Goal: Task Accomplishment & Management: Manage account settings

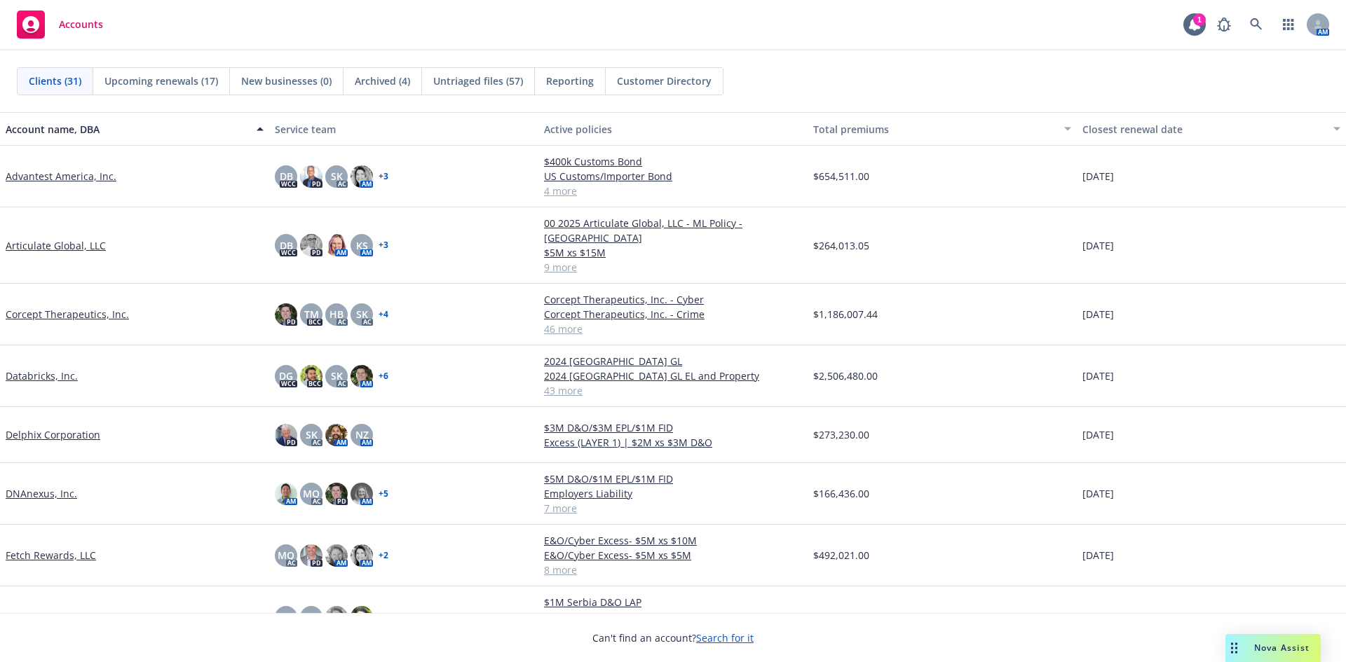
click at [83, 177] on link "Advantest America, Inc." at bounding box center [61, 176] width 111 height 15
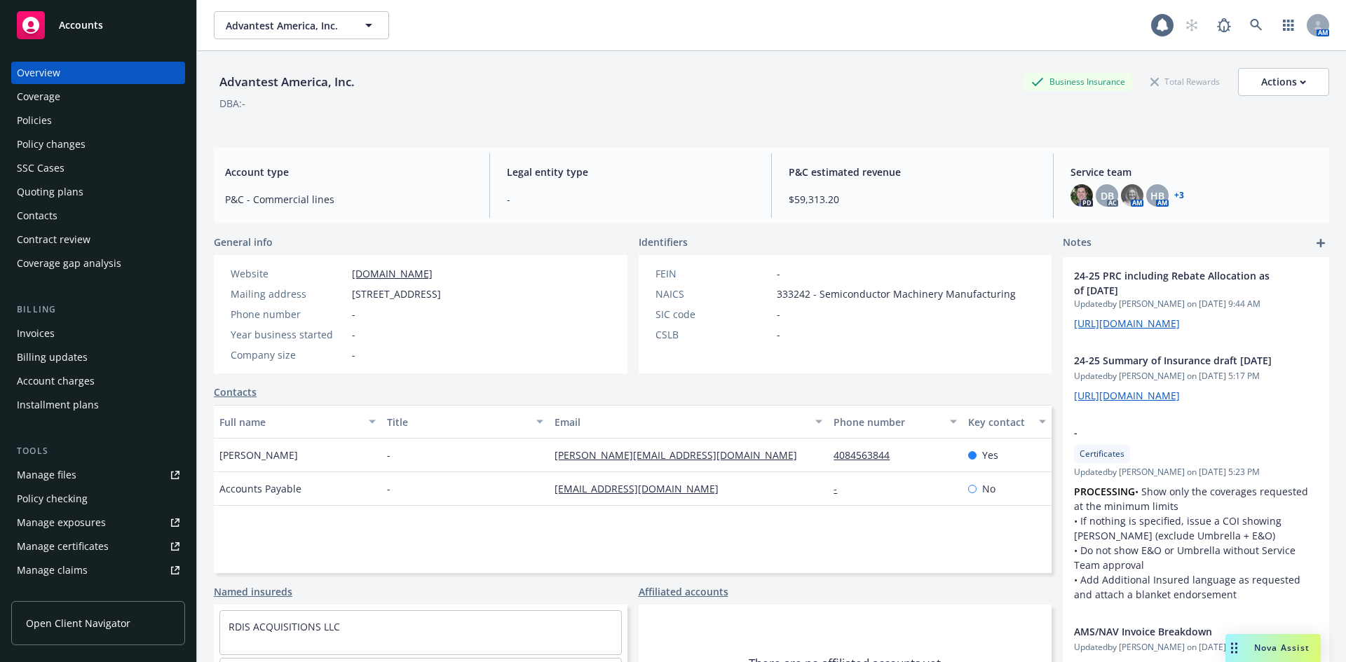
click at [31, 333] on div "Invoices" at bounding box center [36, 333] width 38 height 22
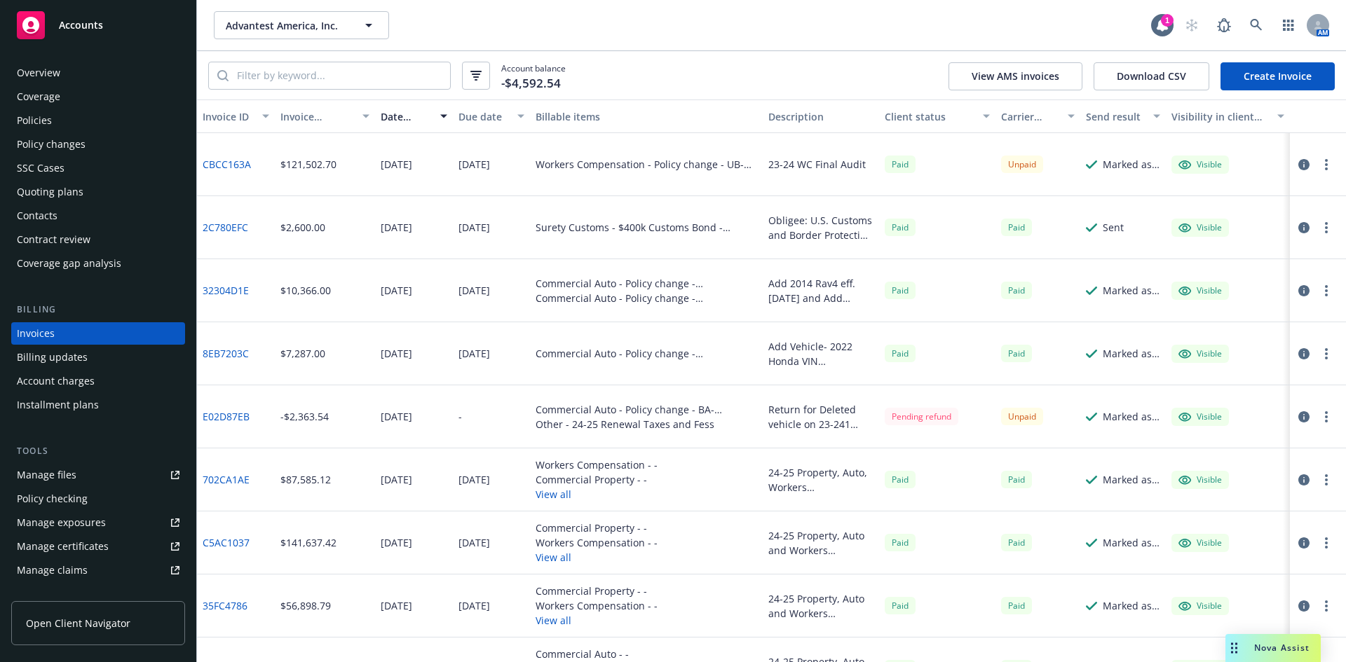
click at [60, 405] on div "Installment plans" at bounding box center [58, 405] width 82 height 22
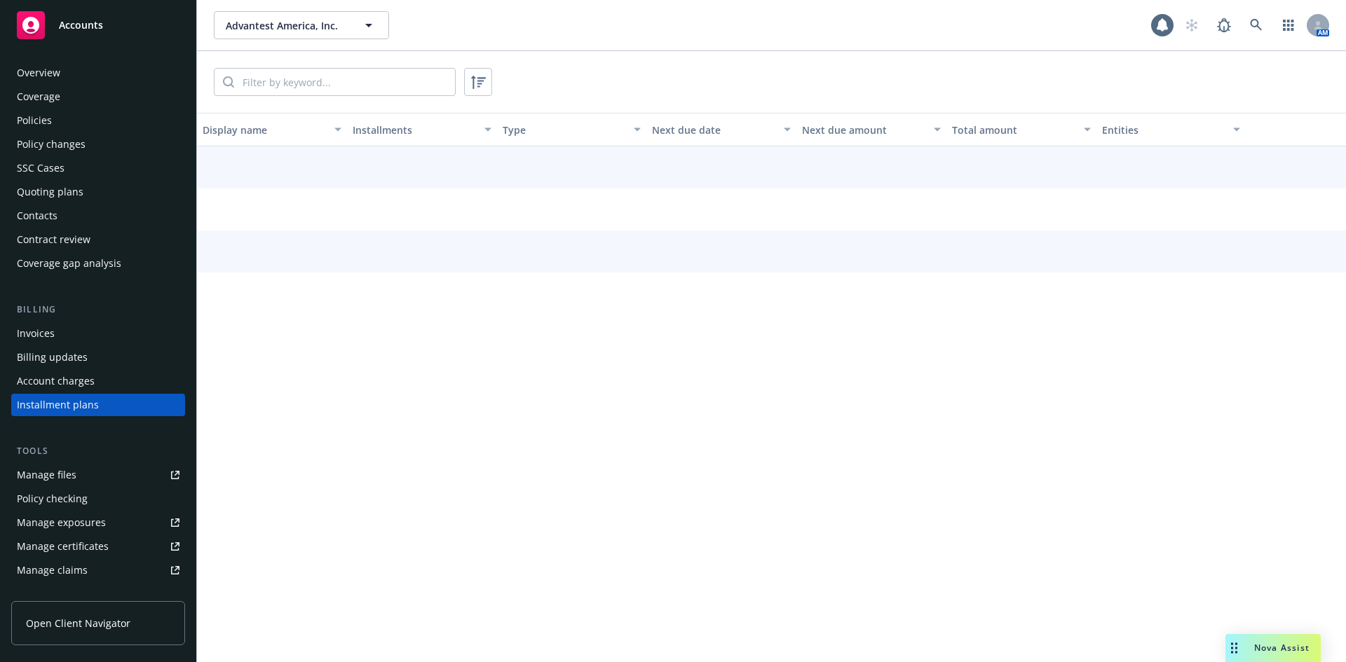
scroll to position [52, 0]
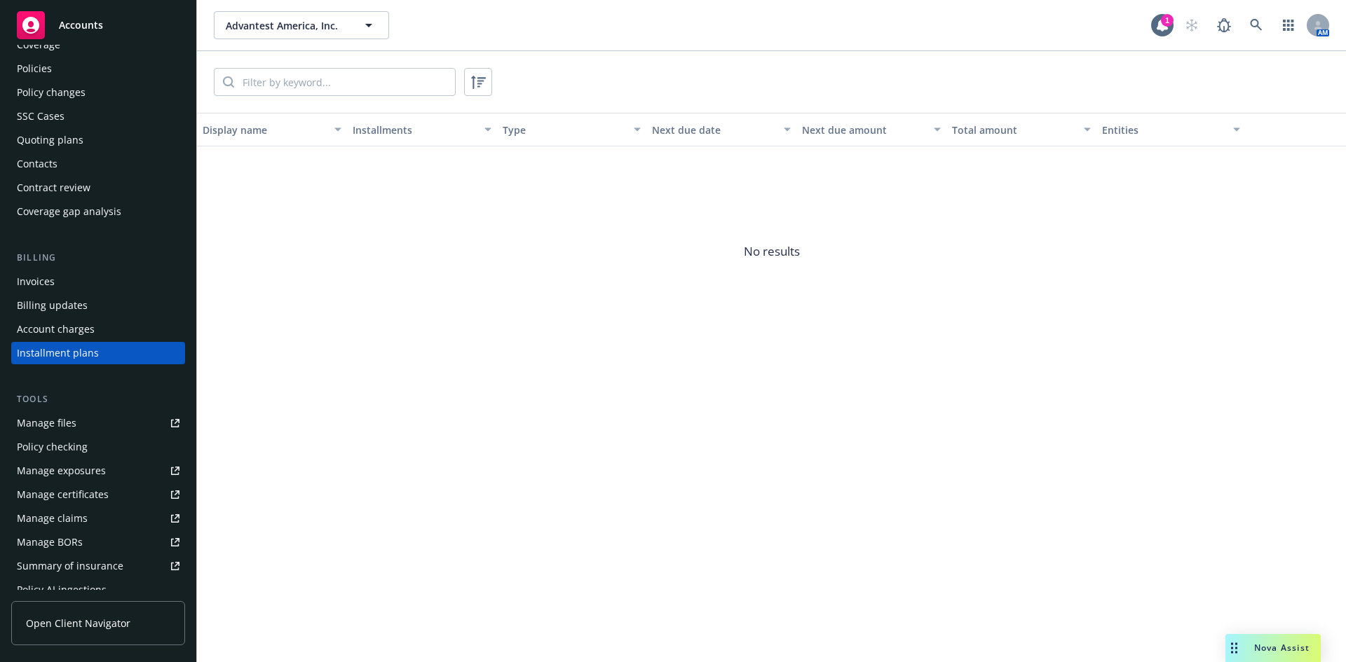
click at [43, 283] on div "Invoices" at bounding box center [36, 282] width 38 height 22
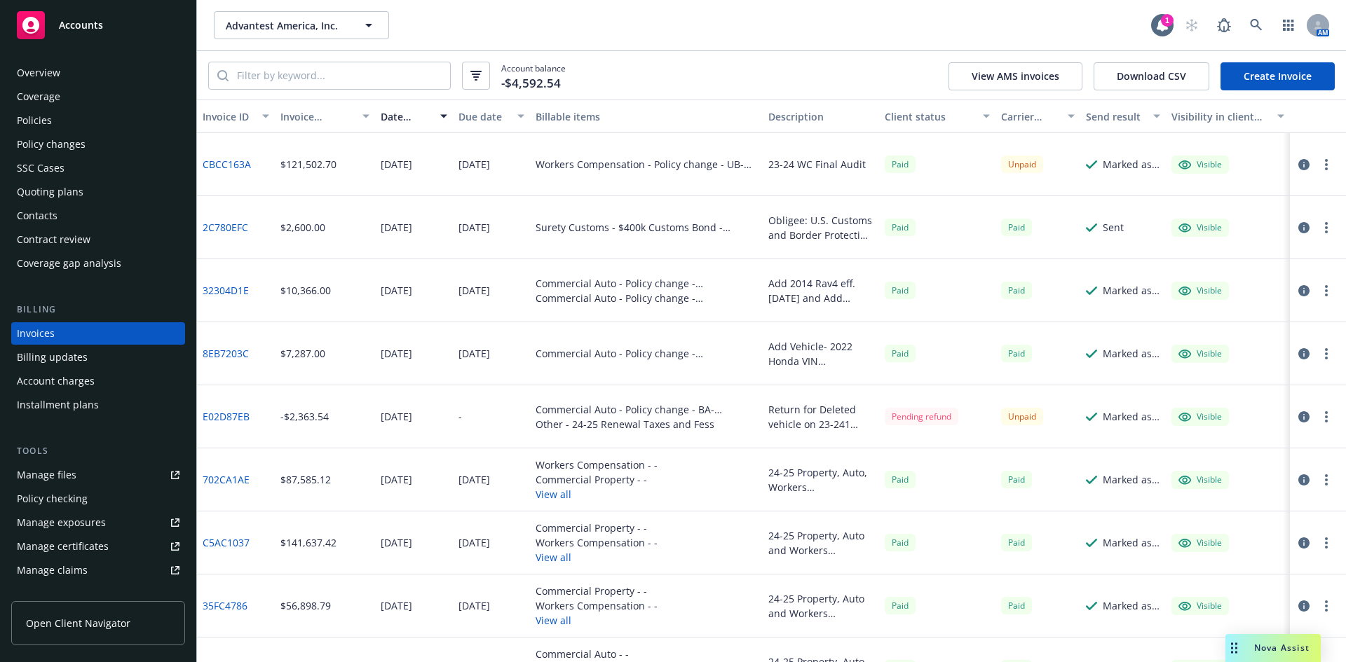
click at [40, 121] on div "Policies" at bounding box center [34, 120] width 35 height 22
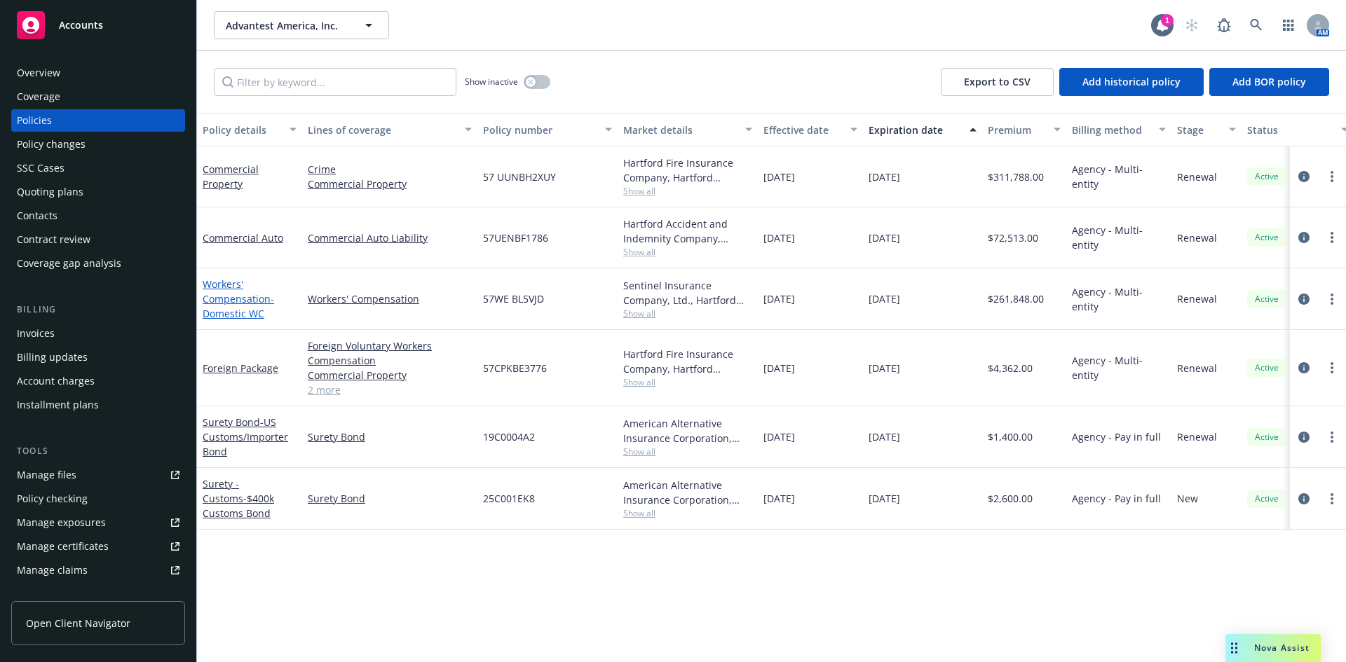
click at [238, 297] on link "Workers' Compensation - Domestic WC" at bounding box center [239, 299] width 72 height 43
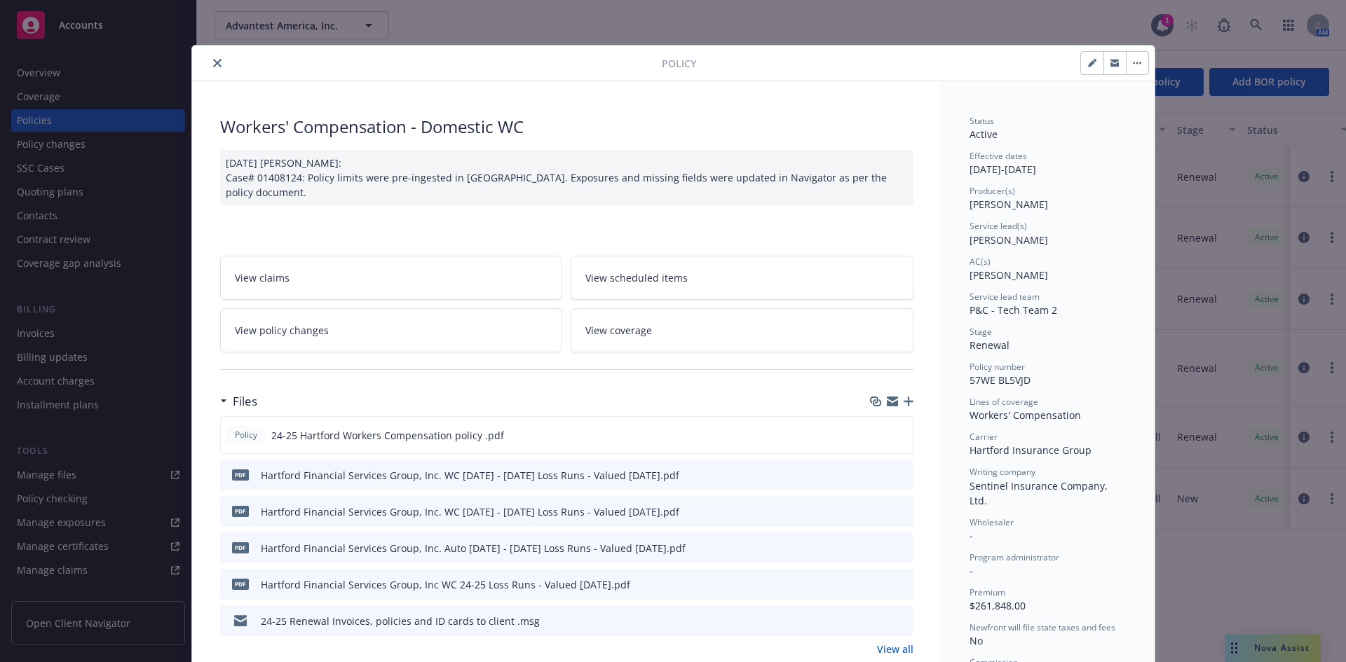
click at [214, 61] on icon "close" at bounding box center [217, 63] width 8 height 8
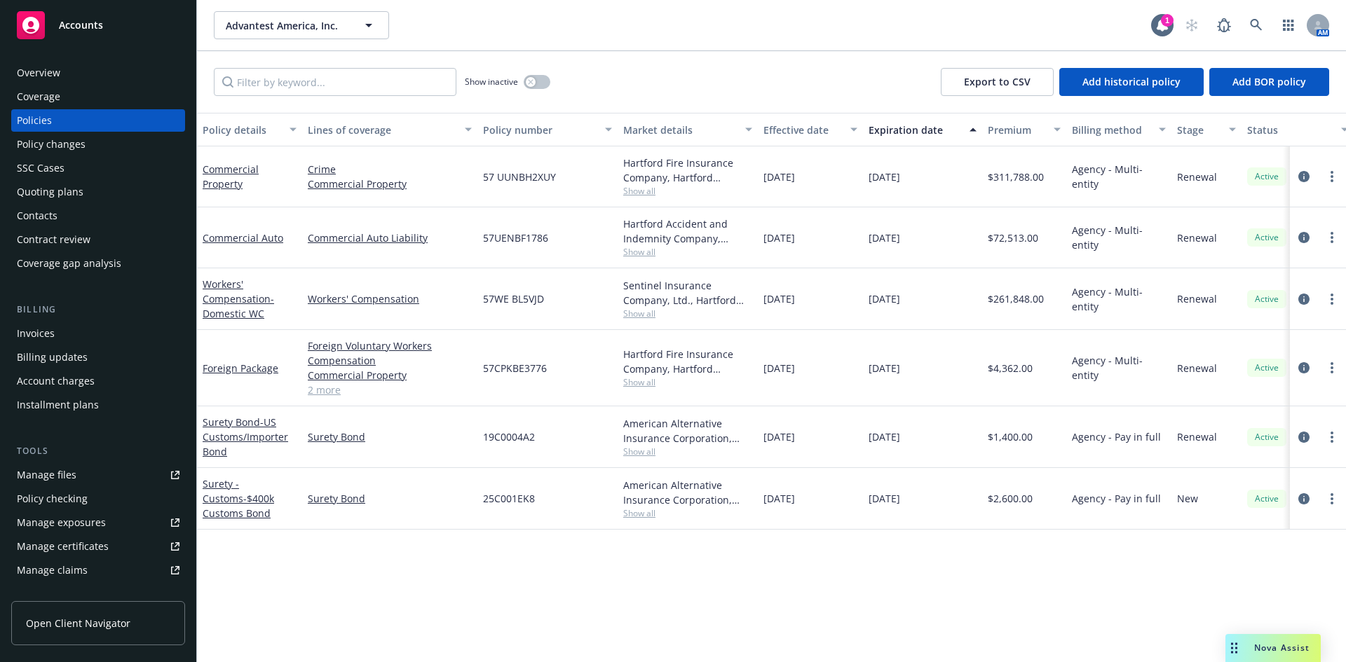
click at [48, 333] on div "Invoices" at bounding box center [36, 333] width 38 height 22
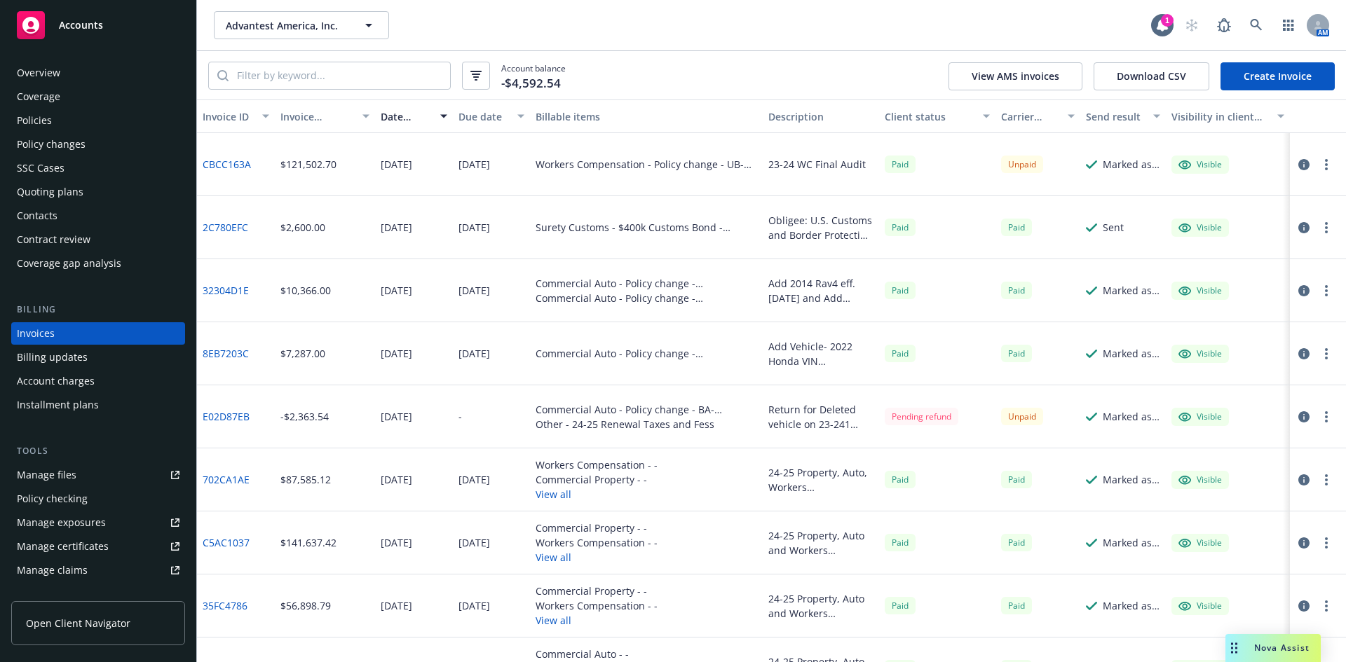
click at [1270, 74] on link "Create Invoice" at bounding box center [1278, 76] width 114 height 28
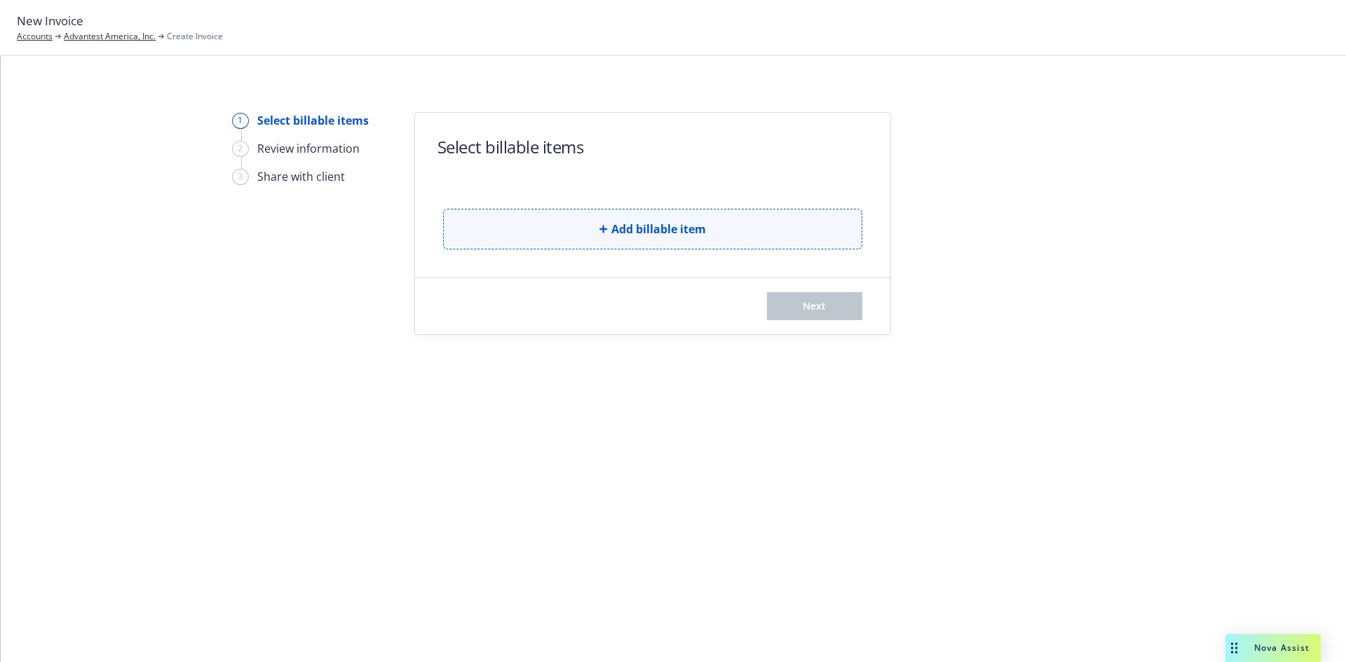
click at [653, 228] on span "Add billable item" at bounding box center [658, 229] width 95 height 17
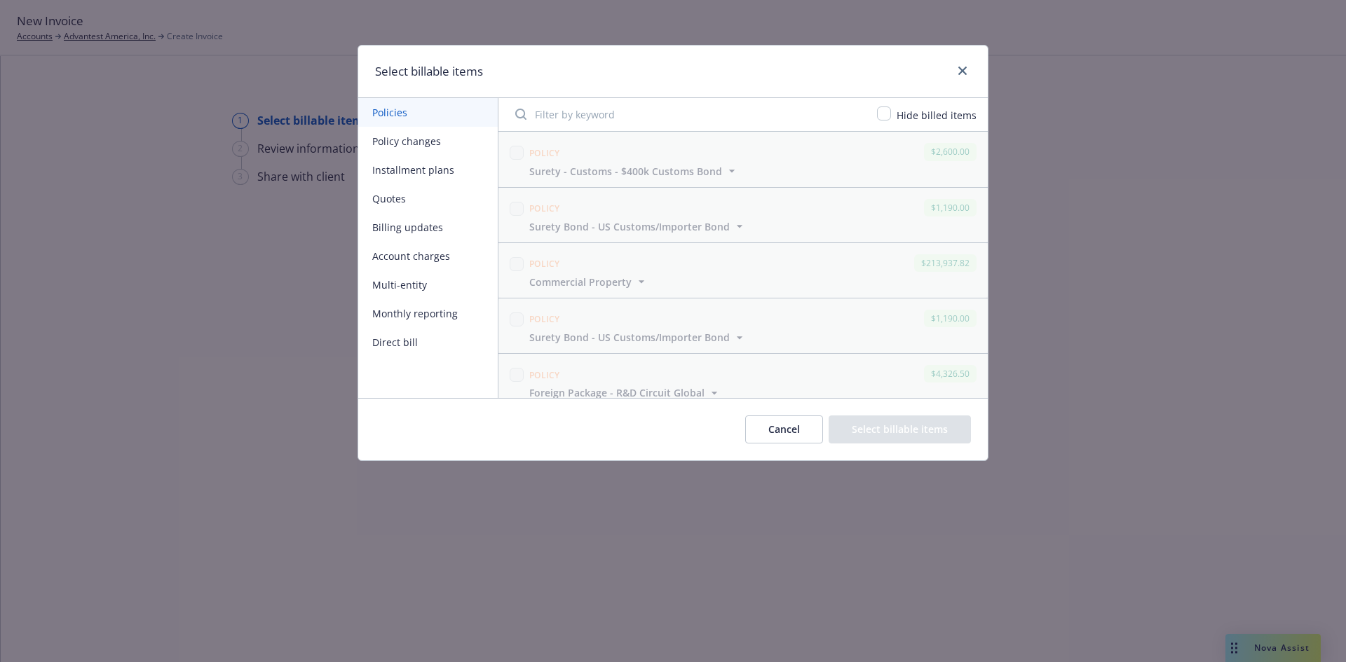
click at [395, 285] on button "Multi-entity" at bounding box center [428, 285] width 140 height 29
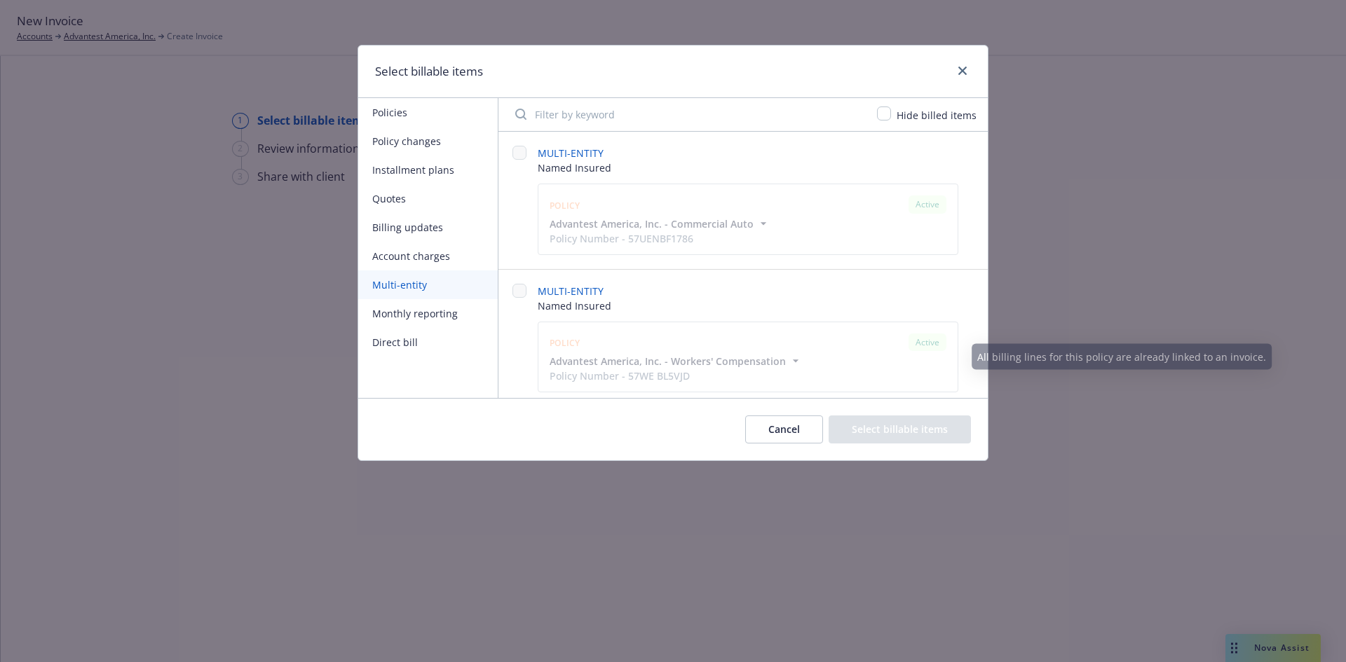
click at [760, 428] on button "Cancel" at bounding box center [784, 430] width 78 height 28
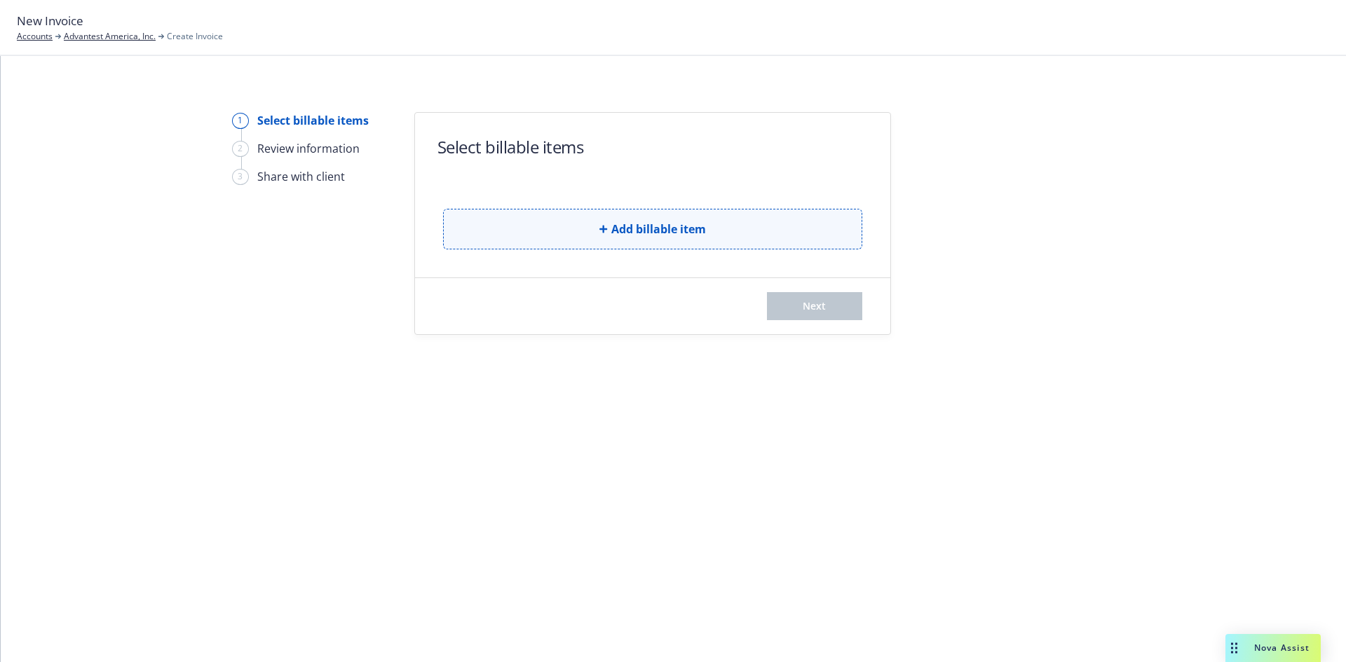
click at [641, 240] on button "Add billable item" at bounding box center [652, 229] width 419 height 41
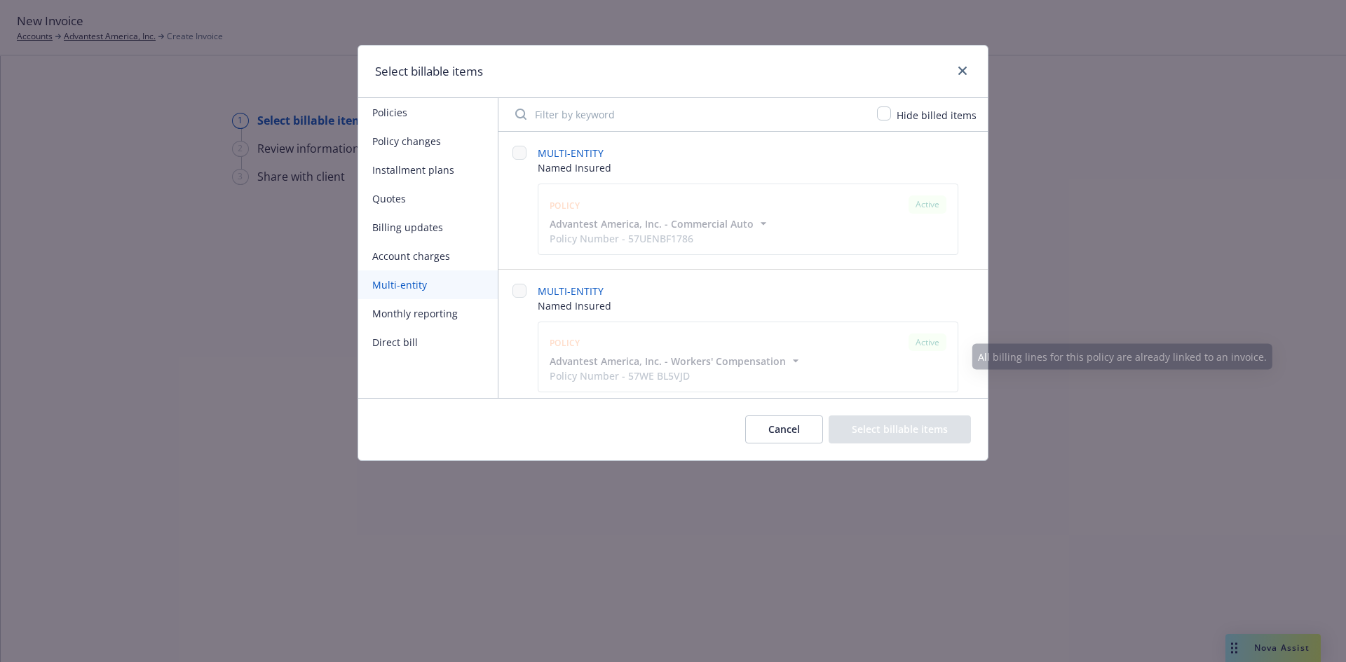
click at [796, 435] on button "Cancel" at bounding box center [784, 430] width 78 height 28
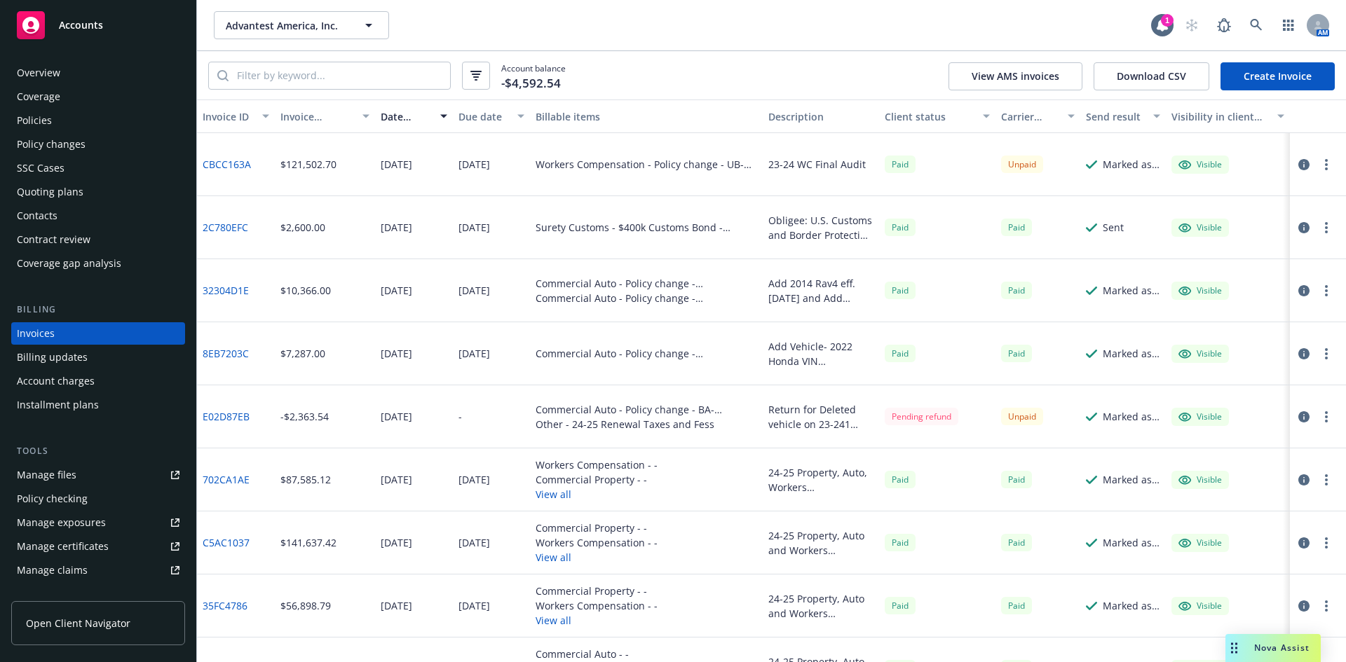
click at [55, 132] on div "Overview Coverage Policies Policy changes SSC Cases Quoting plans Contacts Cont…" at bounding box center [98, 168] width 174 height 213
click at [55, 126] on div "Policies" at bounding box center [98, 120] width 163 height 22
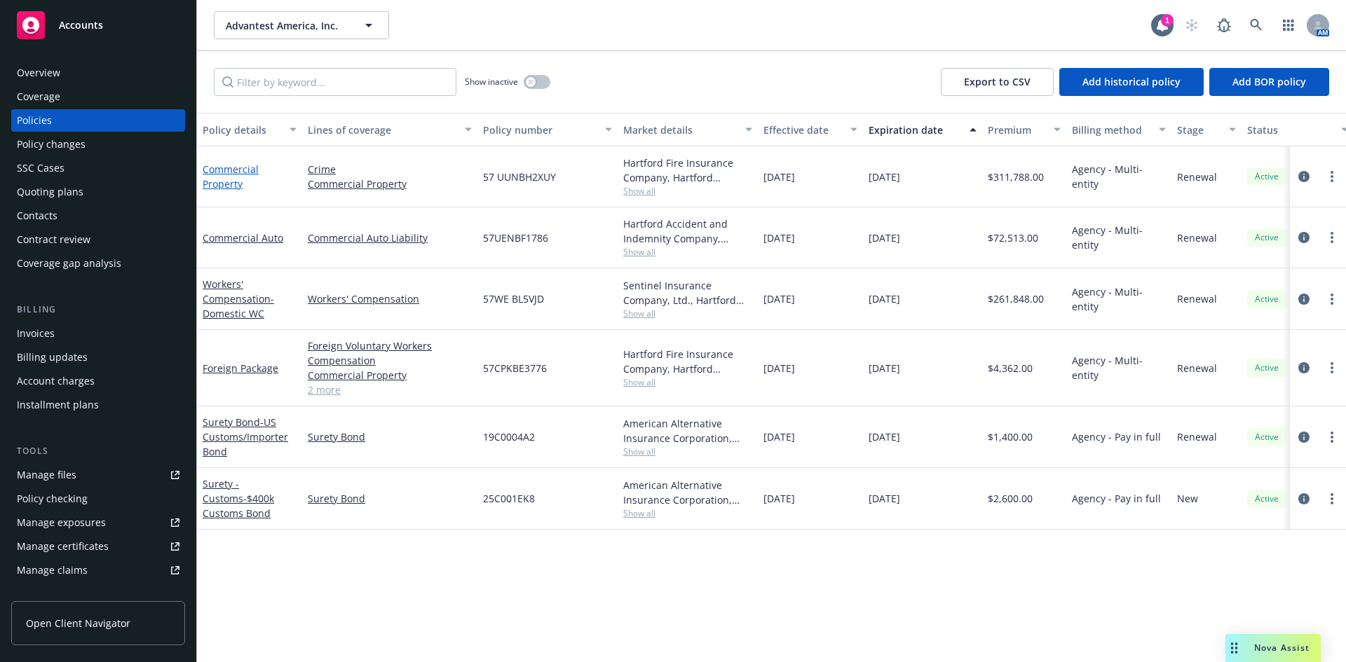
click at [235, 179] on link "Commercial Property" at bounding box center [231, 177] width 56 height 28
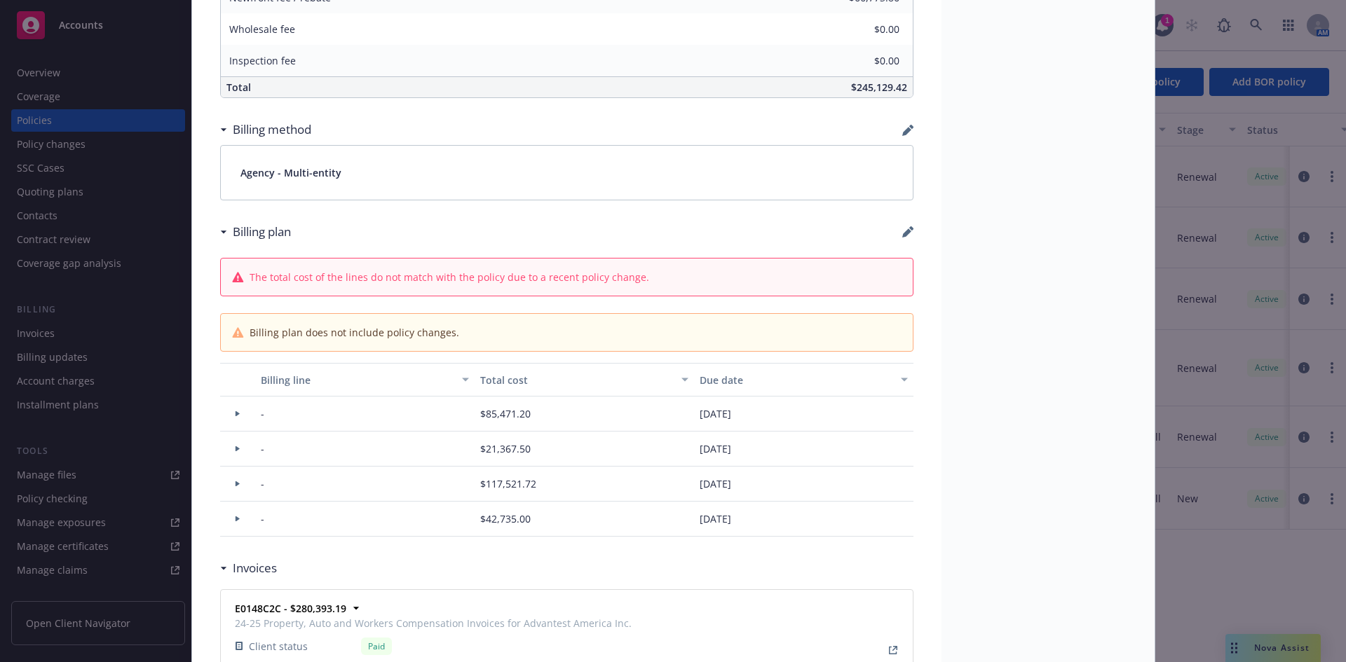
scroll to position [981, 0]
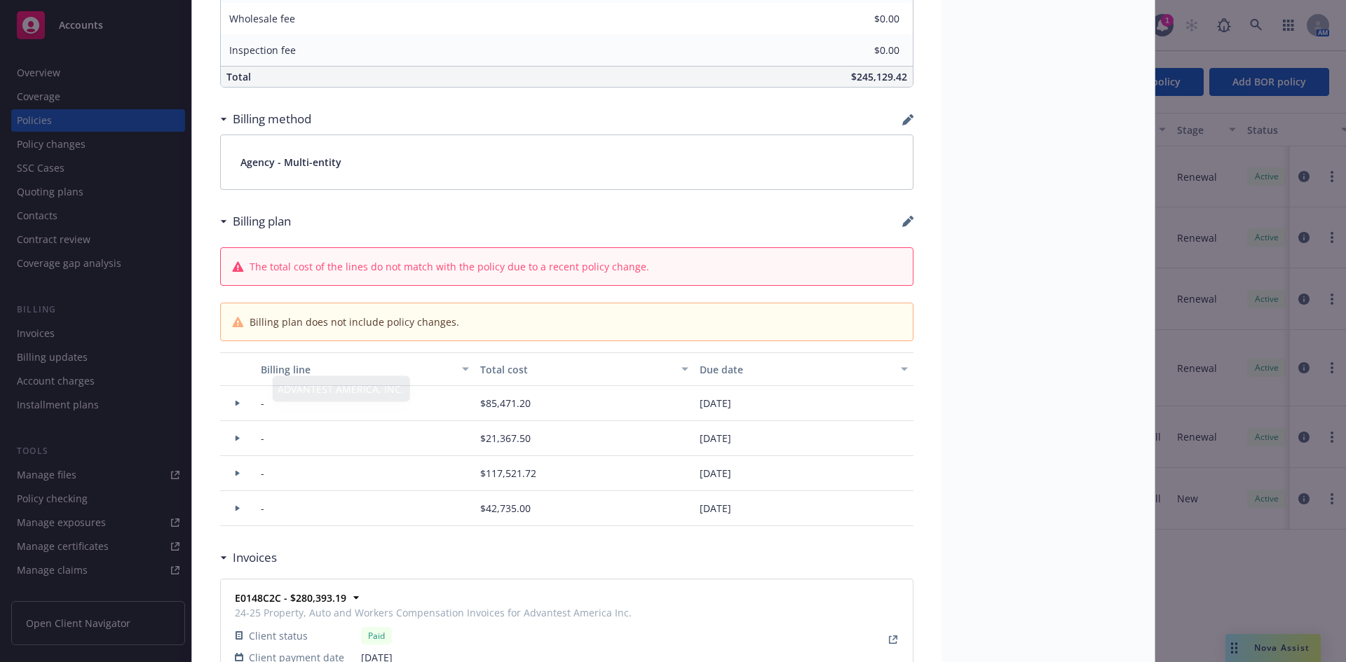
click at [229, 401] on div at bounding box center [238, 403] width 24 height 5
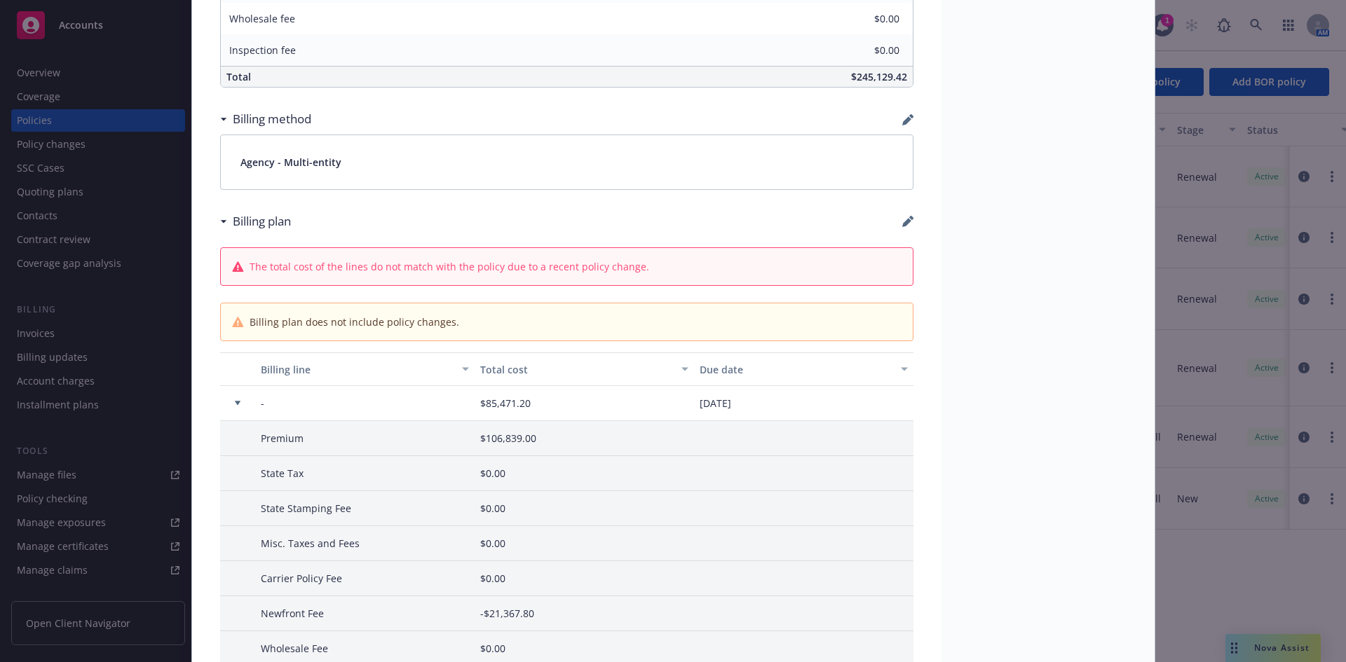
click at [229, 393] on div at bounding box center [237, 403] width 35 height 35
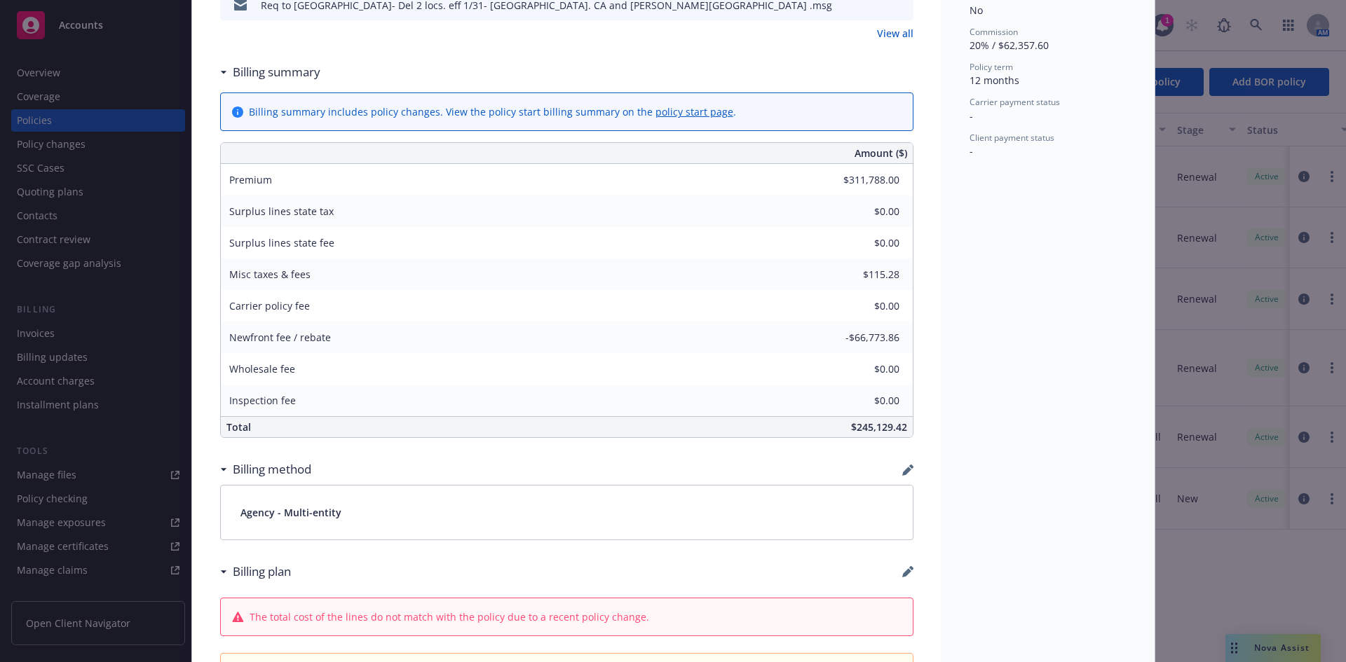
scroll to position [280, 0]
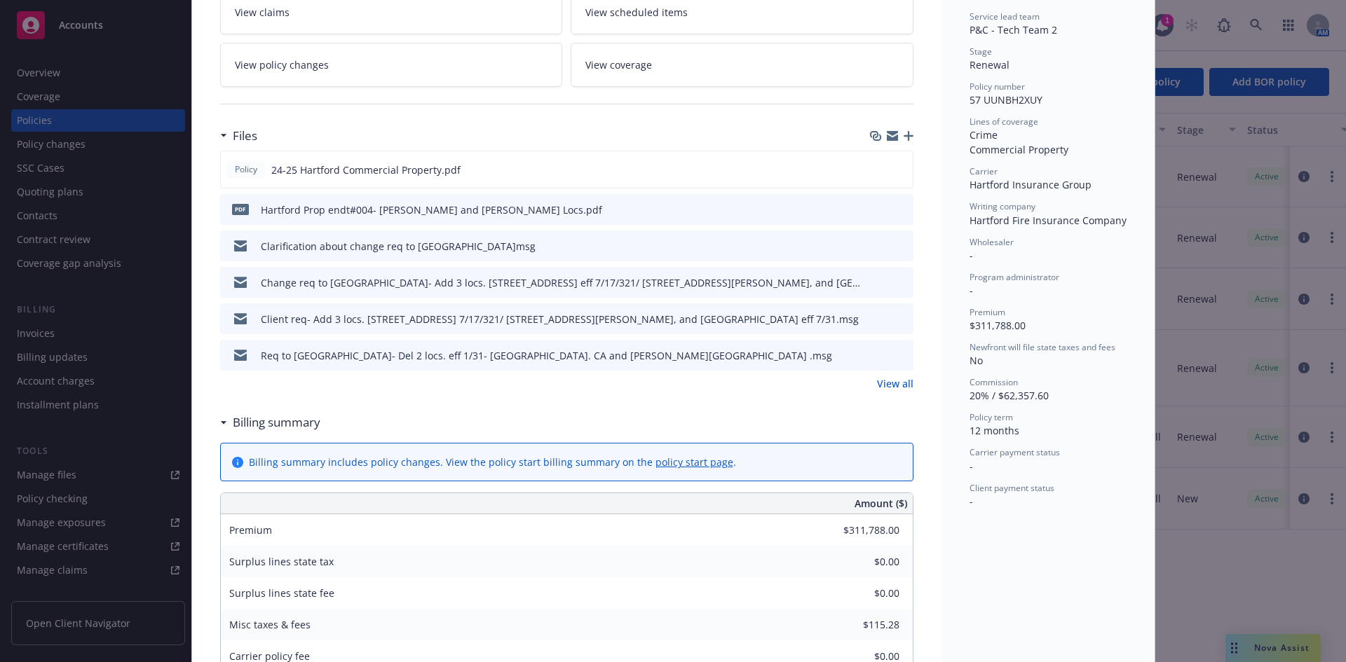
drag, startPoint x: 139, startPoint y: 344, endPoint x: 69, endPoint y: 343, distance: 69.4
click at [137, 344] on div "Policy Commercial Property 01/07/2025 Galib Sheik: Case# 01408606: Policy limit…" at bounding box center [673, 331] width 1346 height 662
click at [45, 339] on div "Policy Commercial Property 01/07/2025 Galib Sheik: Case# 01408606: Policy limit…" at bounding box center [673, 331] width 1346 height 662
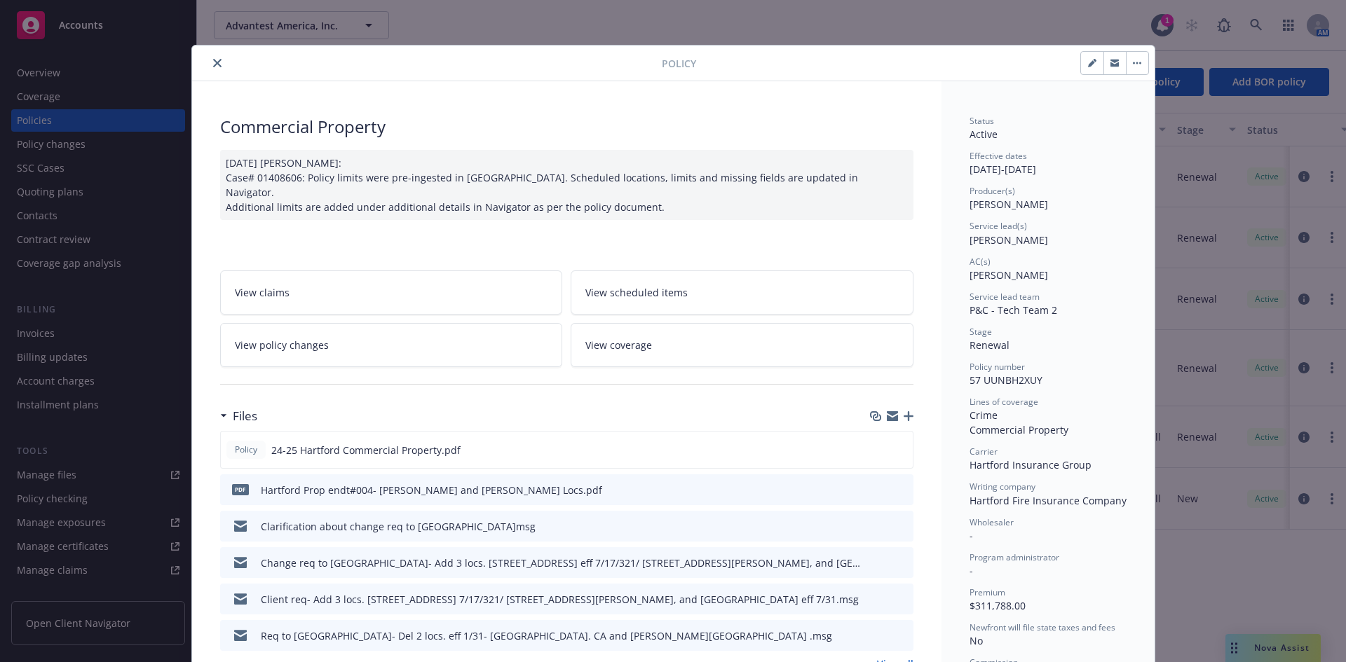
click at [209, 59] on button "close" at bounding box center [217, 63] width 17 height 17
click at [212, 64] on div "Show inactive Export to CSV Add historical policy Add BOR policy" at bounding box center [771, 82] width 1149 height 62
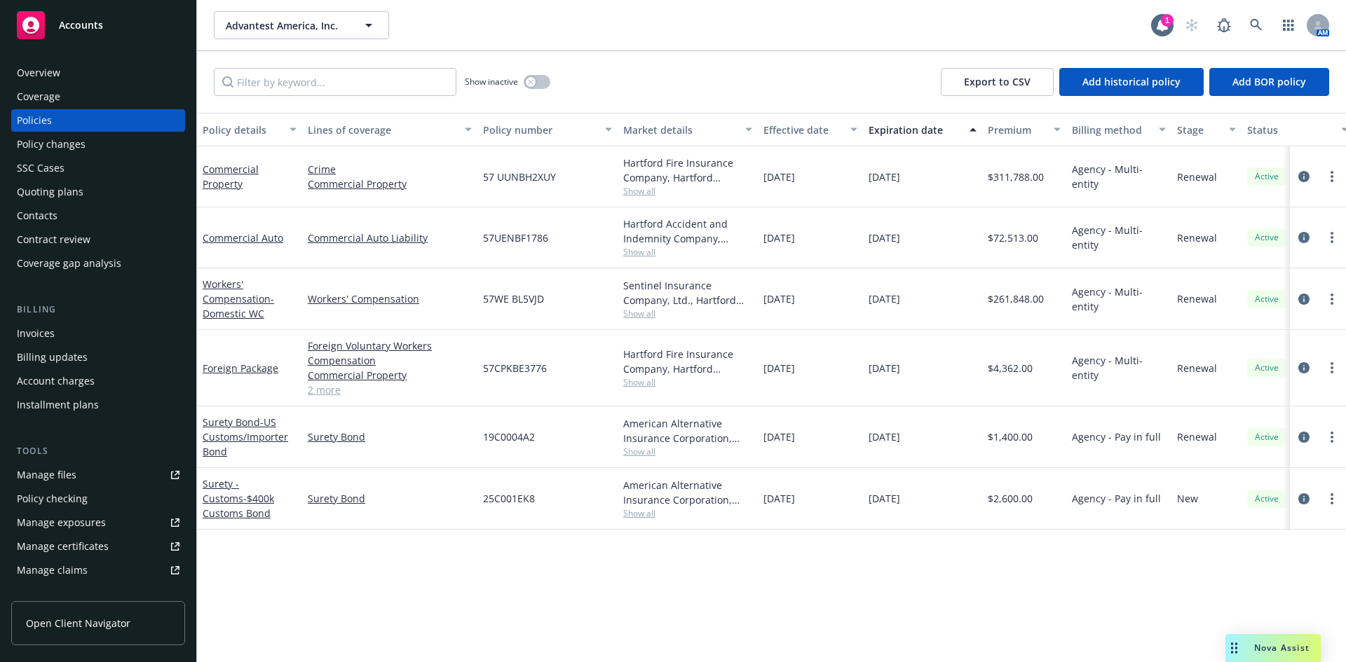
click at [42, 335] on div "Invoices" at bounding box center [36, 333] width 38 height 22
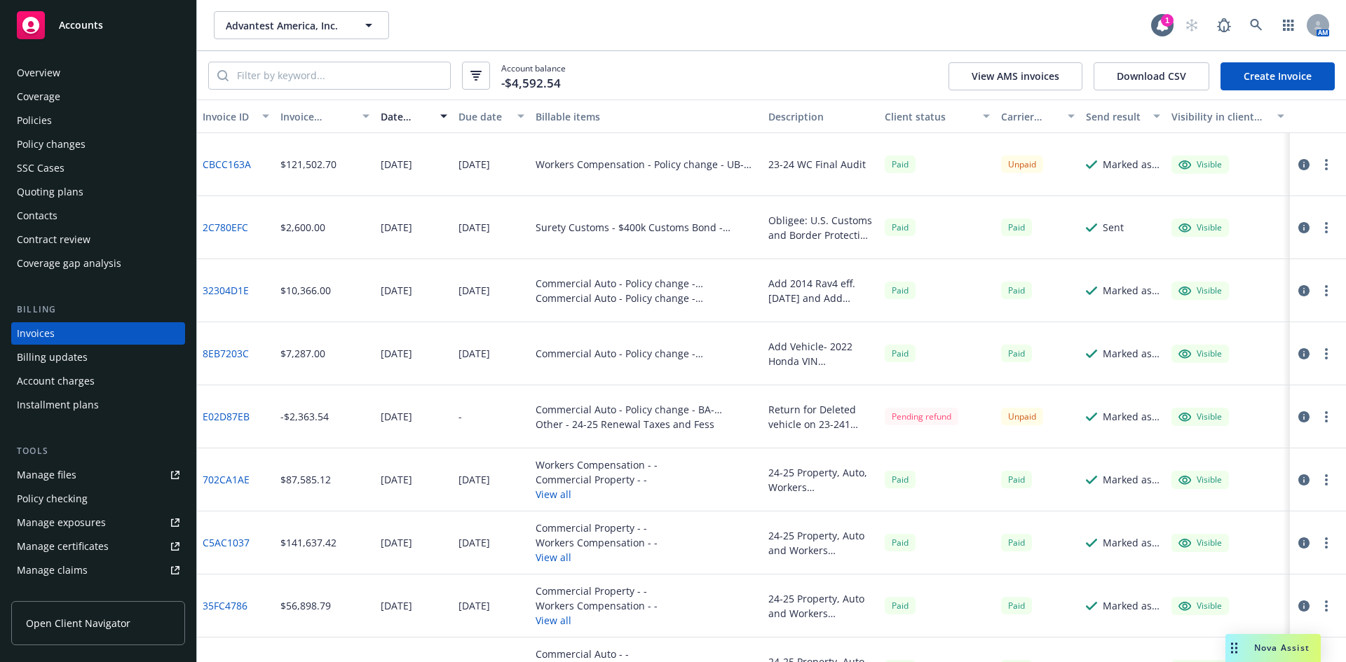
click at [1285, 93] on div "Account balance -$4,592.54 View AMS invoices Download CSV Create Invoice" at bounding box center [771, 75] width 1149 height 48
click at [1284, 71] on link "Create Invoice" at bounding box center [1278, 76] width 114 height 28
